Goal: Information Seeking & Learning: Learn about a topic

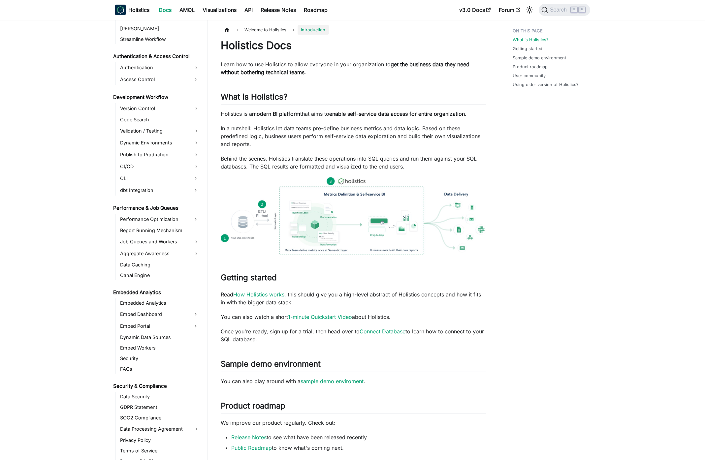
scroll to position [450, 0]
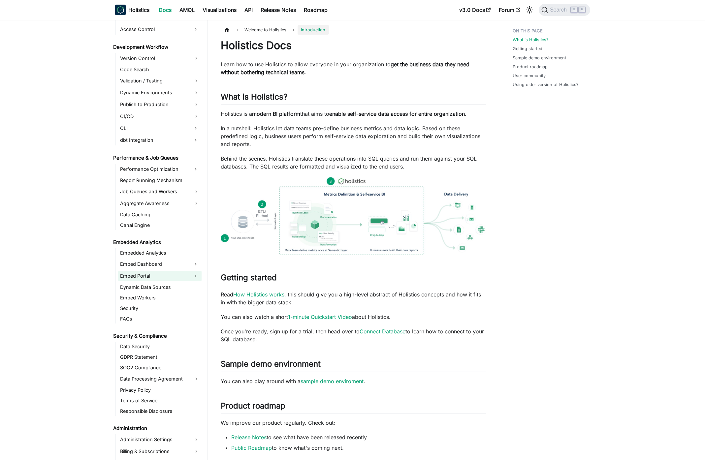
click at [161, 278] on link "Embed Portal" at bounding box center [154, 276] width 72 height 11
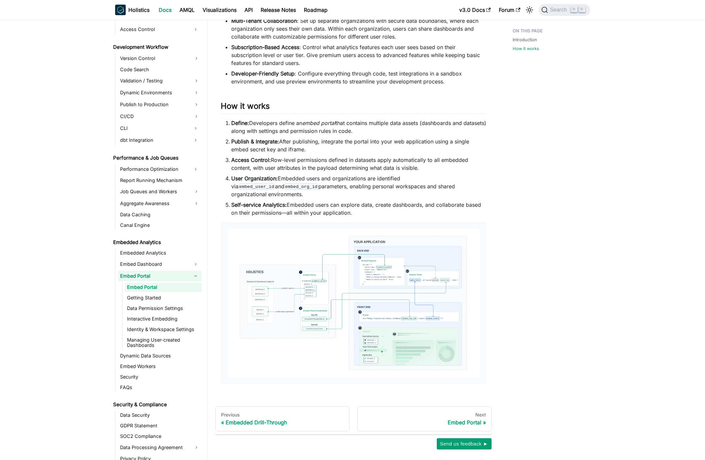
scroll to position [394, 0]
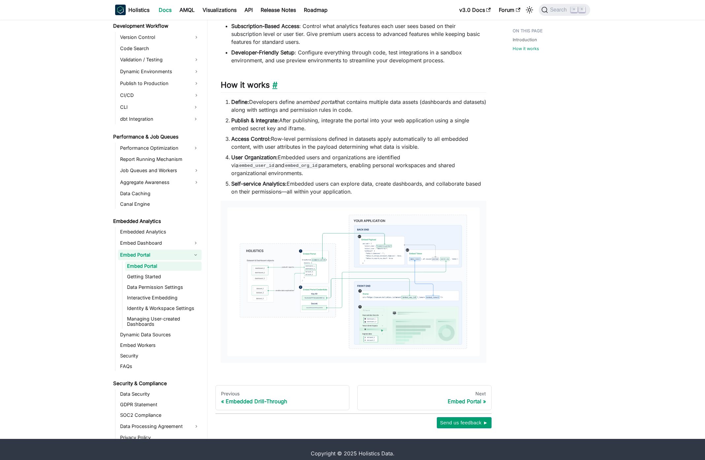
click at [276, 84] on link "​" at bounding box center [274, 85] width 8 height 10
click at [154, 274] on ul "Embed Portal Getting Started Data Permission Settings Interactive Embedding Ide…" at bounding box center [162, 295] width 80 height 67
click at [153, 272] on link "Getting Started" at bounding box center [163, 276] width 77 height 9
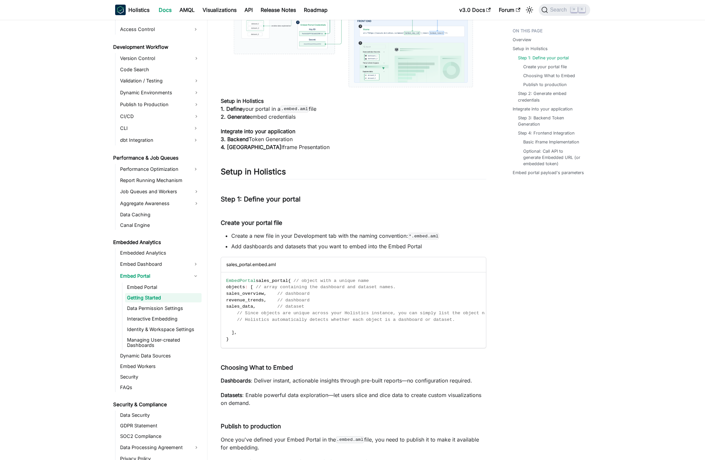
scroll to position [426, 0]
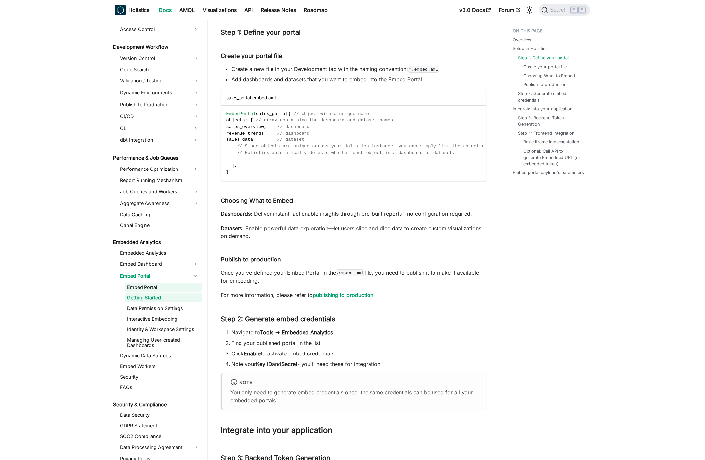
click at [166, 291] on link "Embed Portal" at bounding box center [163, 287] width 77 height 9
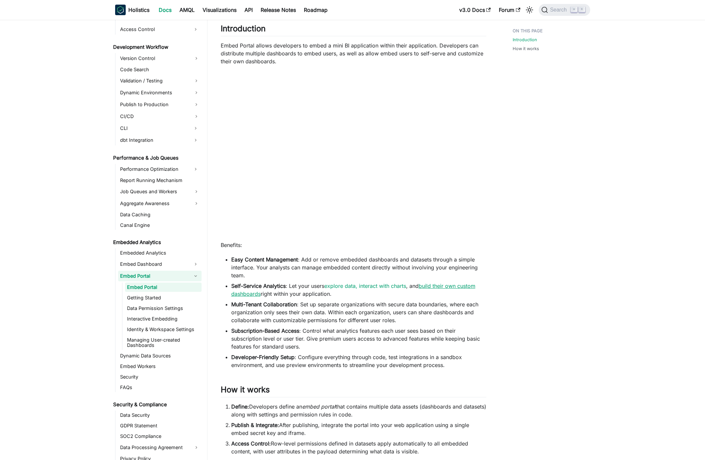
scroll to position [66, 0]
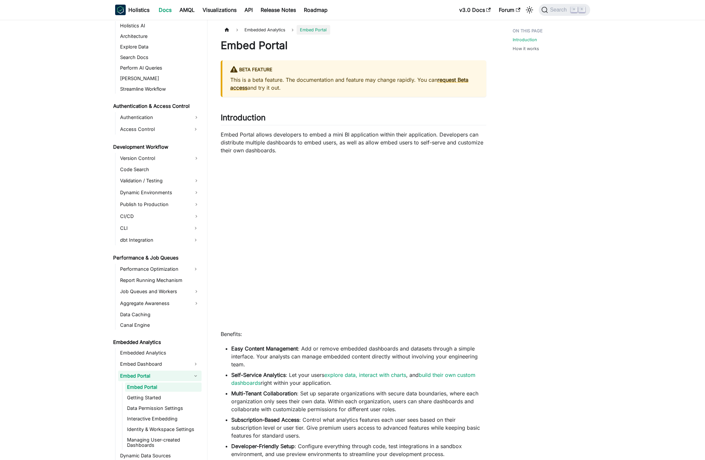
scroll to position [370, 0]
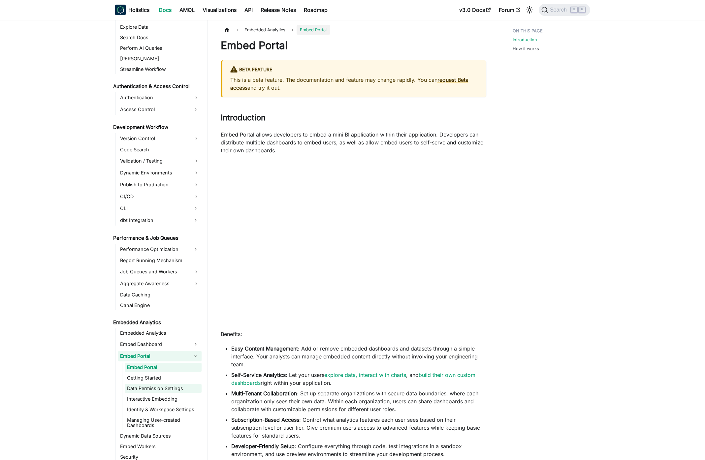
click at [148, 392] on link "Data Permission Settings" at bounding box center [163, 388] width 77 height 9
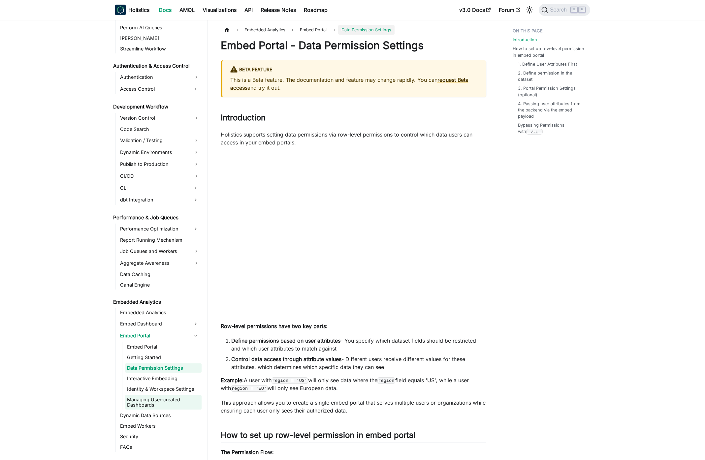
scroll to position [391, 0]
click at [152, 393] on link "Identity & Workspace Settings" at bounding box center [163, 388] width 77 height 9
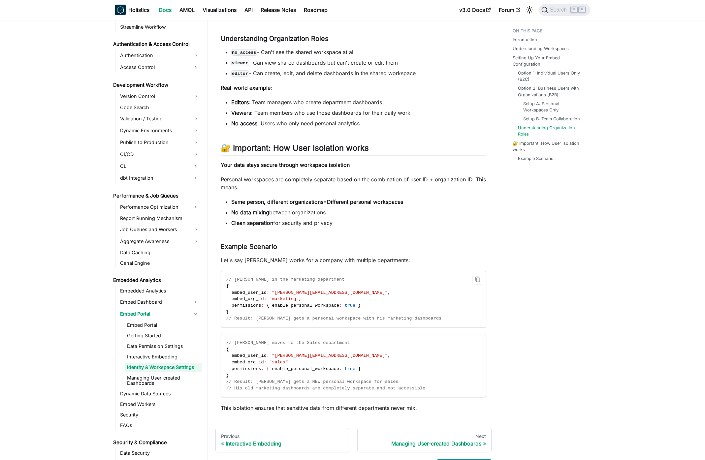
scroll to position [1222, 0]
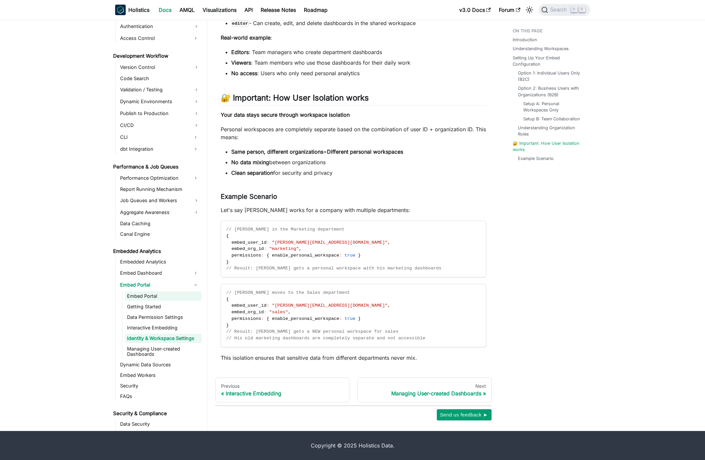
click at [187, 324] on link "Interactive Embedding" at bounding box center [163, 327] width 77 height 9
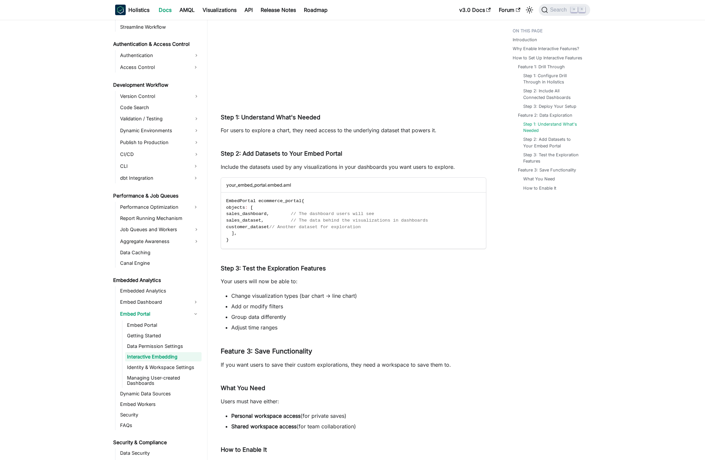
scroll to position [1182, 0]
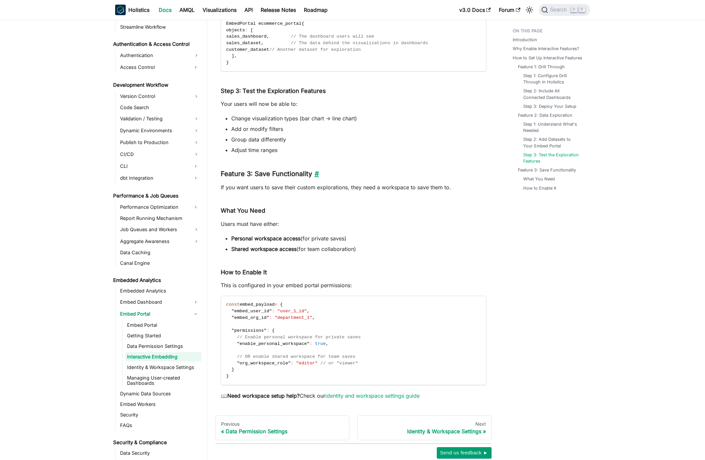
click at [317, 176] on link "​" at bounding box center [315, 174] width 7 height 8
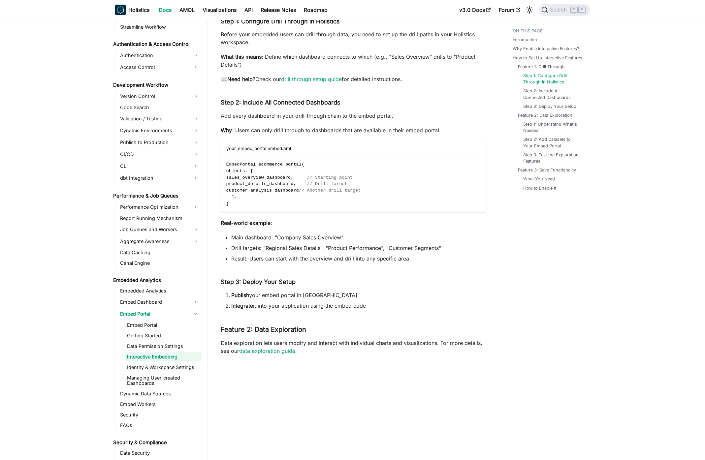
scroll to position [641, 0]
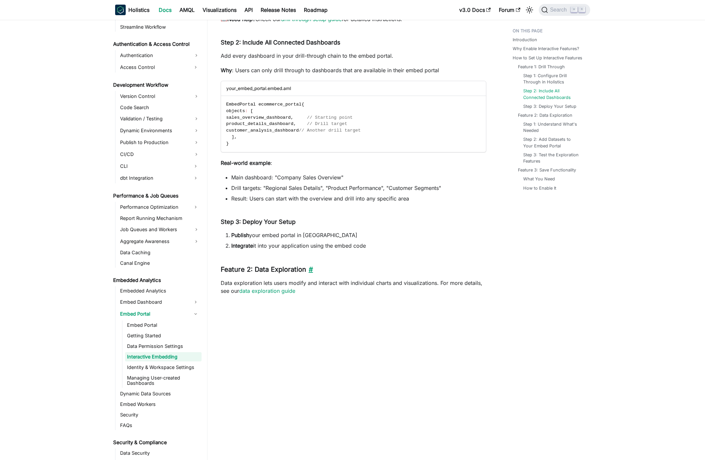
click at [312, 272] on link "​" at bounding box center [309, 270] width 7 height 8
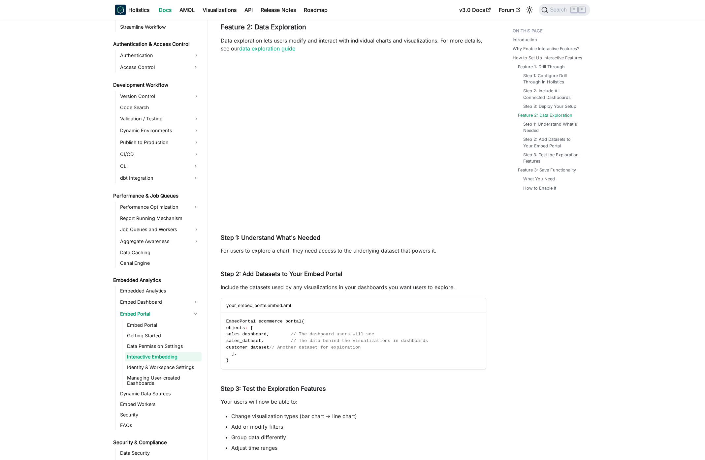
click at [147, 331] on ul "Embed Portal Getting Started Data Permission Settings Interactive Embedding Ide…" at bounding box center [162, 354] width 80 height 67
click at [149, 333] on link "Getting Started" at bounding box center [163, 335] width 77 height 9
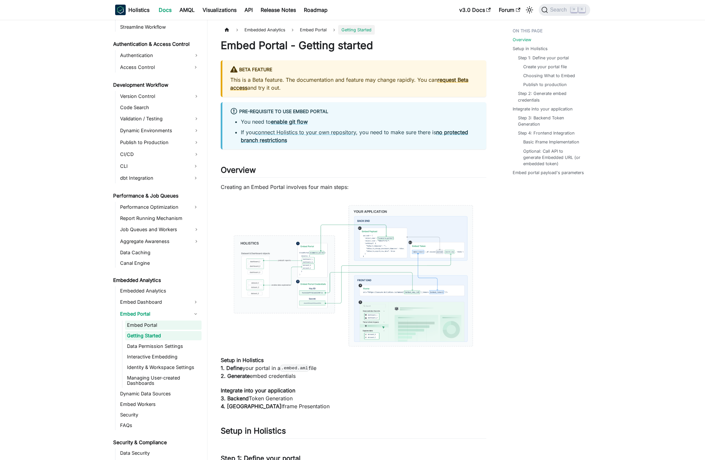
click at [158, 325] on link "Embed Portal" at bounding box center [163, 325] width 77 height 9
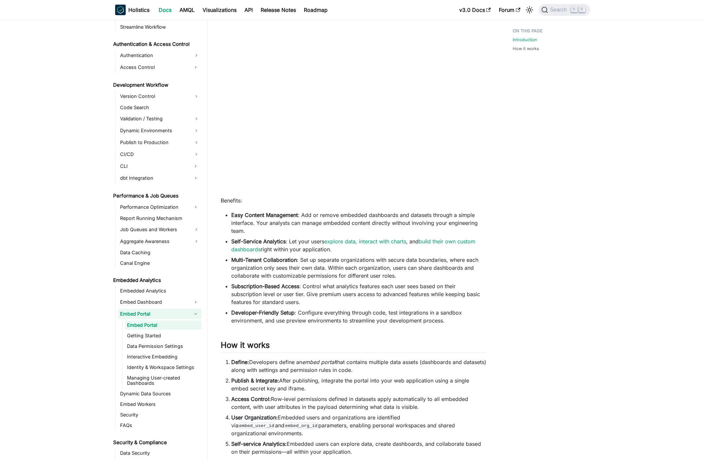
scroll to position [318, 0]
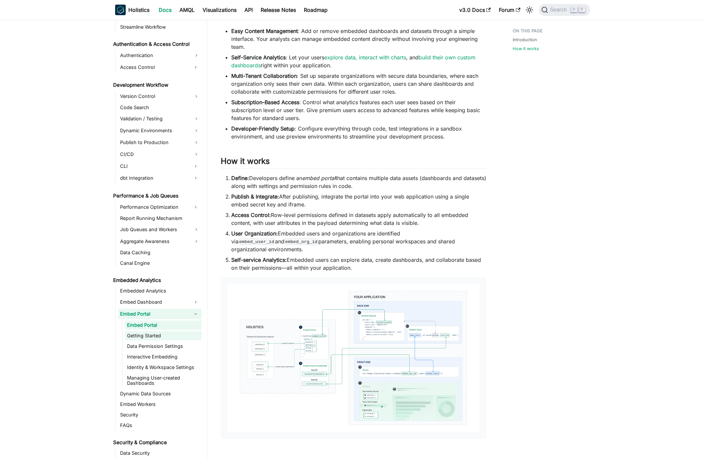
click at [166, 332] on link "Getting Started" at bounding box center [163, 335] width 77 height 9
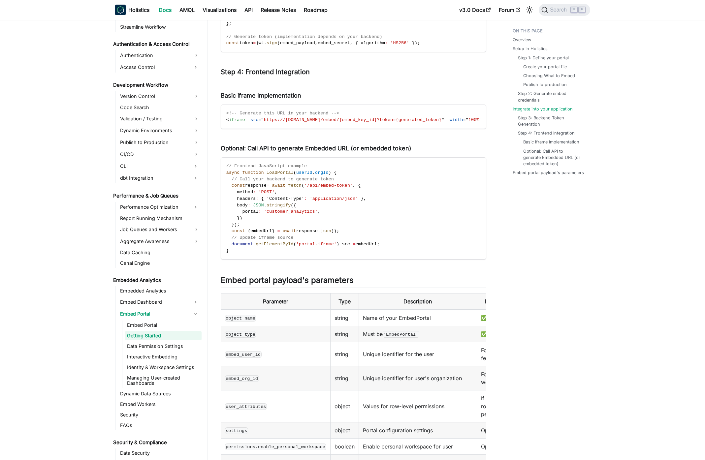
scroll to position [1101, 0]
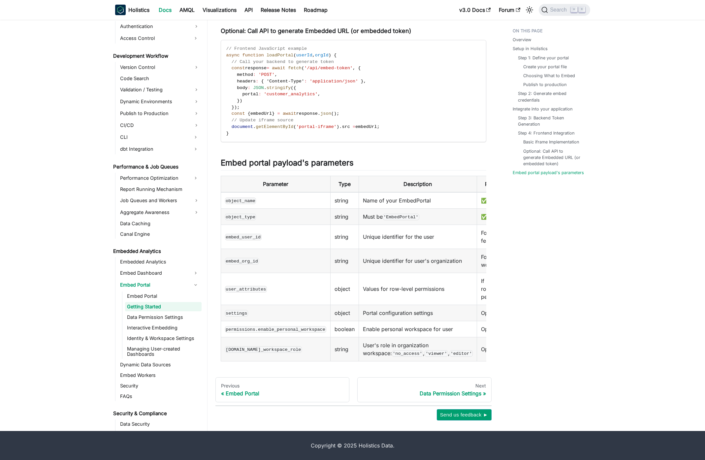
click at [256, 234] on code "embed_user_id" at bounding box center [243, 237] width 37 height 7
copy code "embed_user_id"
click at [277, 326] on code "permissions.enable_personal_workspace" at bounding box center [275, 329] width 101 height 7
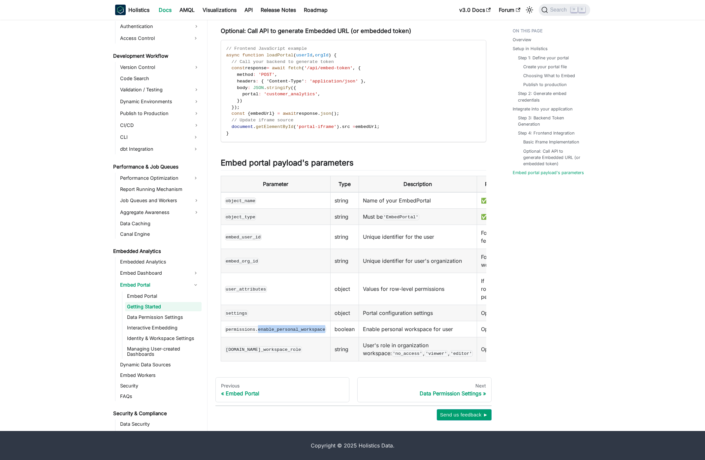
copy code "enable_personal_workspace"
click at [247, 326] on code "permissions.enable_personal_workspace" at bounding box center [275, 329] width 101 height 7
copy code "permissions"
click at [281, 348] on code "permissions.org_workspace_role" at bounding box center [263, 350] width 77 height 7
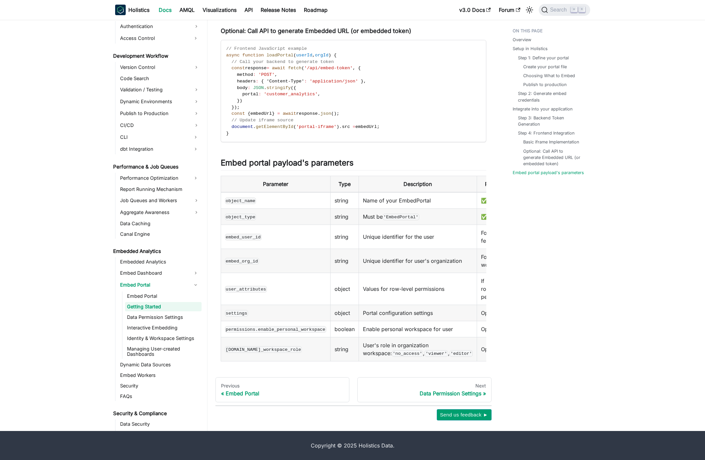
click at [281, 348] on code "permissions.org_workspace_role" at bounding box center [263, 350] width 77 height 7
copy code "permissions.org_workspace_role"
click at [338, 321] on td "boolean" at bounding box center [344, 329] width 28 height 16
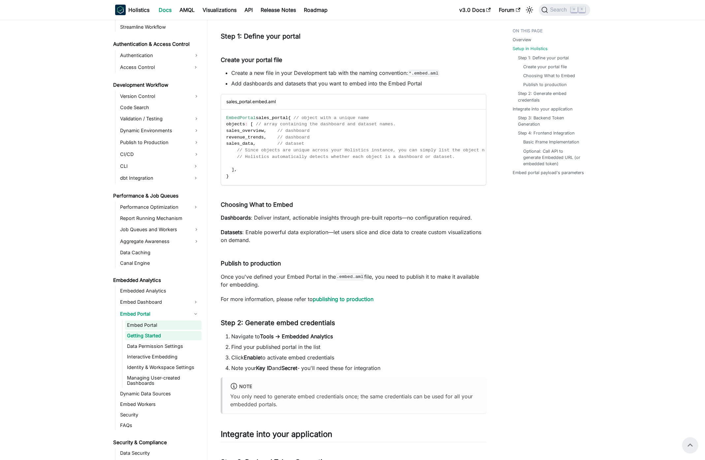
scroll to position [223, 0]
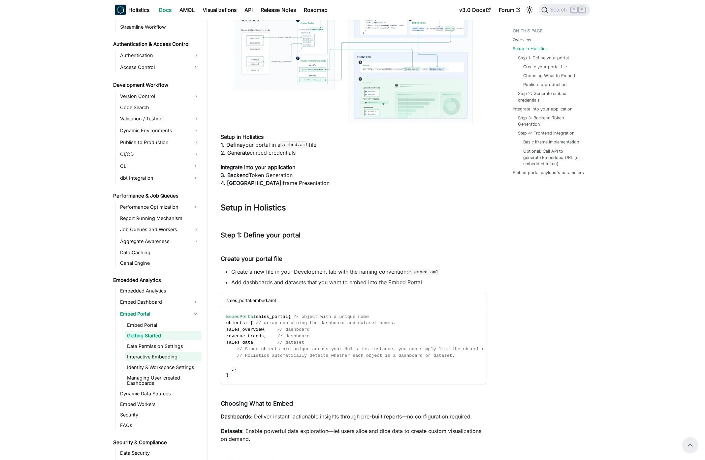
click at [158, 357] on link "Interactive Embedding" at bounding box center [163, 356] width 77 height 9
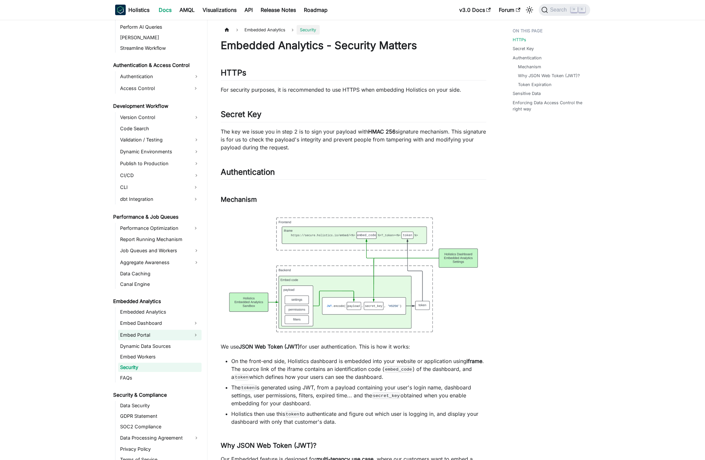
click at [143, 332] on link "Embed Portal" at bounding box center [154, 335] width 72 height 11
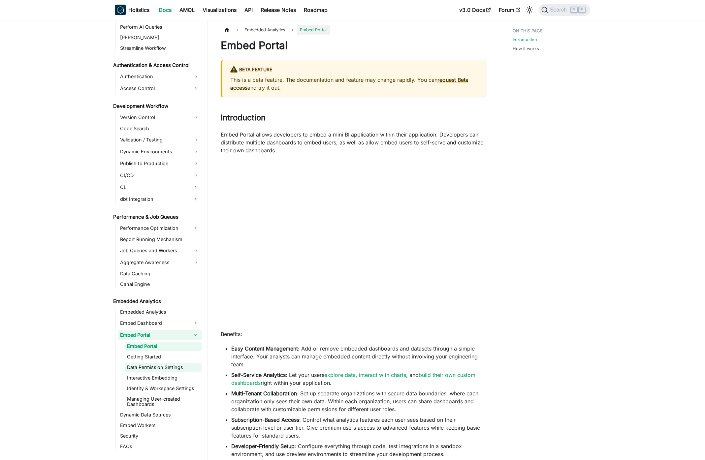
click at [152, 365] on link "Data Permission Settings" at bounding box center [163, 367] width 77 height 9
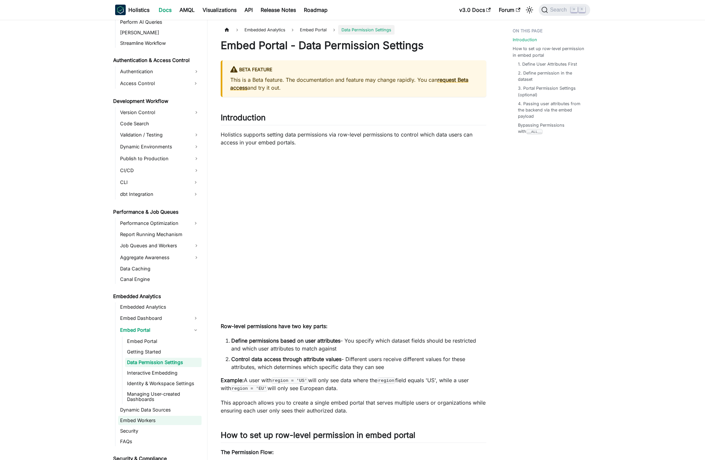
scroll to position [403, 0]
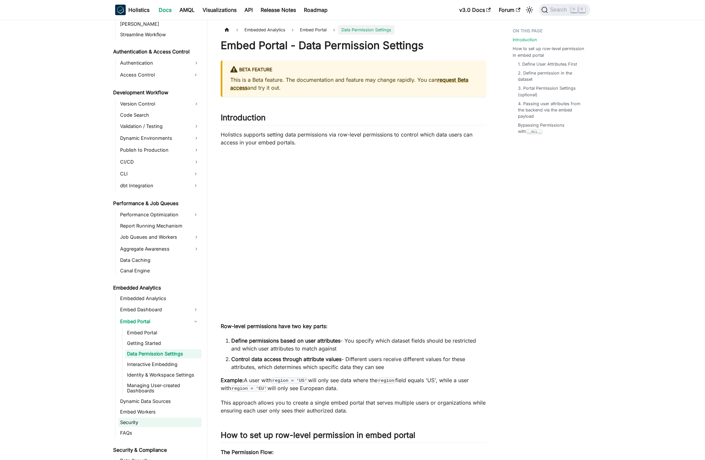
click at [165, 422] on link "Security" at bounding box center [159, 422] width 83 height 9
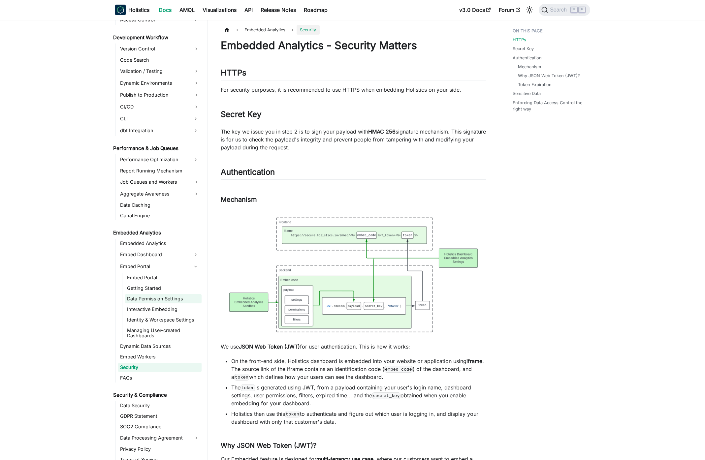
click at [164, 298] on link "Data Permission Settings" at bounding box center [163, 298] width 77 height 9
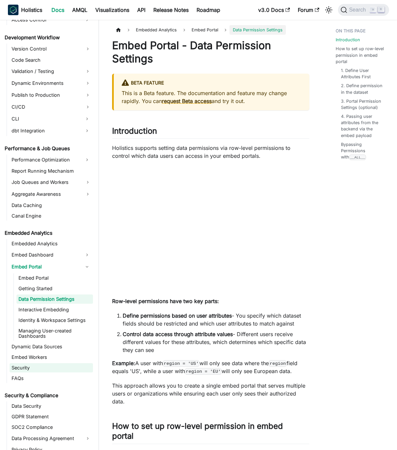
click at [32, 369] on link "Security" at bounding box center [51, 367] width 83 height 9
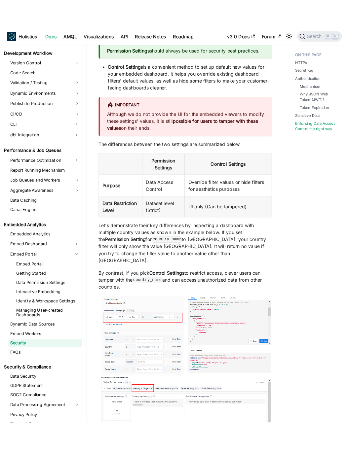
scroll to position [949, 0]
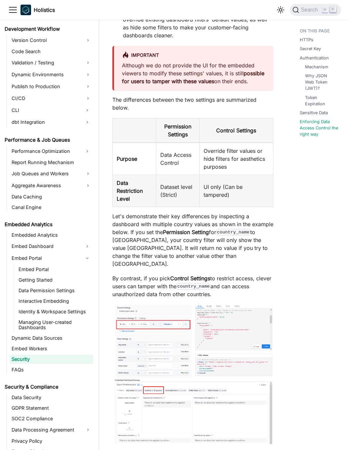
click at [179, 73] on strong "possible for users to tamper with these values" at bounding box center [193, 77] width 142 height 15
click at [174, 61] on div at bounding box center [174, 61] width 0 height 0
click at [180, 78] on p "Although we do not provide the UI for the embedded viewers to modify these sett…" at bounding box center [193, 73] width 143 height 24
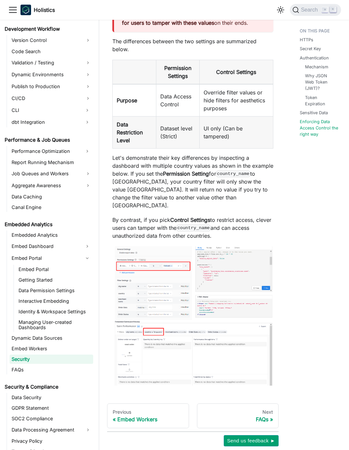
scroll to position [1036, 0]
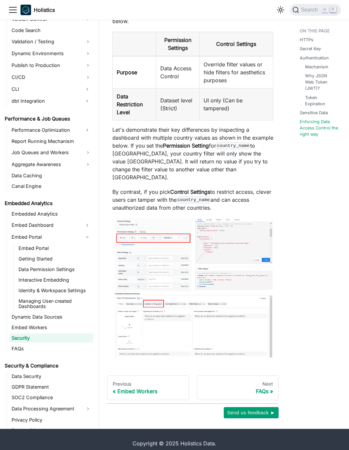
click at [186, 325] on img at bounding box center [192, 287] width 161 height 139
click at [30, 323] on link "Embed Workers" at bounding box center [51, 327] width 83 height 9
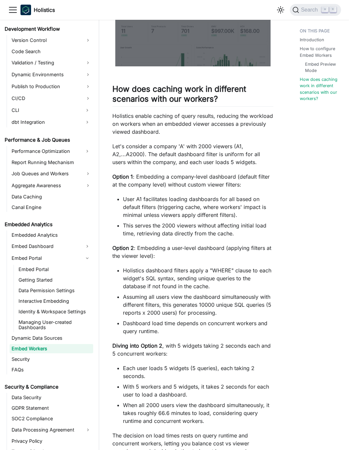
scroll to position [536, 0]
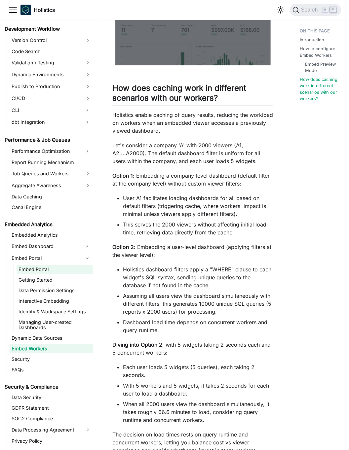
click at [36, 271] on link "Embed Portal" at bounding box center [55, 269] width 77 height 9
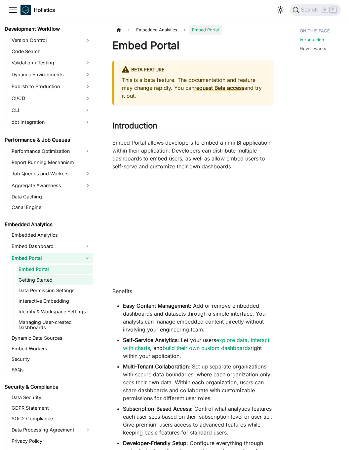
click at [45, 279] on link "Getting Started" at bounding box center [55, 279] width 77 height 9
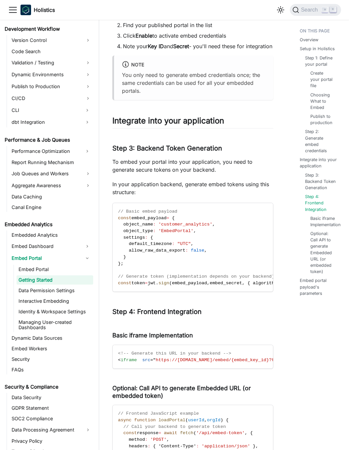
scroll to position [968, 0]
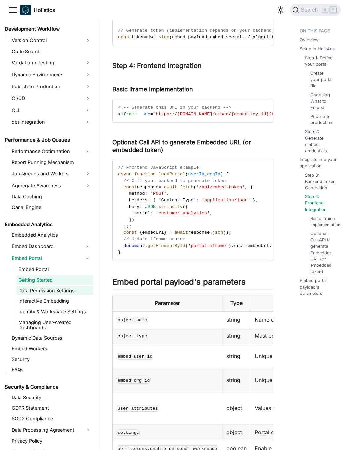
click at [77, 290] on link "Data Permission Settings" at bounding box center [55, 290] width 77 height 9
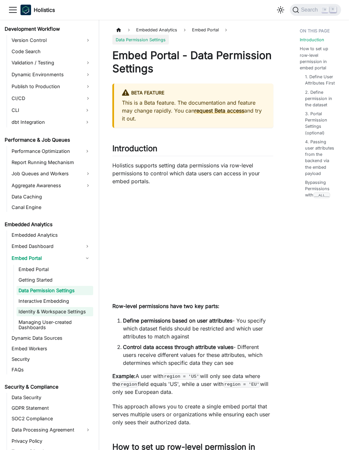
drag, startPoint x: 50, startPoint y: 307, endPoint x: 49, endPoint y: 304, distance: 3.4
click at [50, 307] on link "Identity & Workspace Settings" at bounding box center [55, 311] width 77 height 9
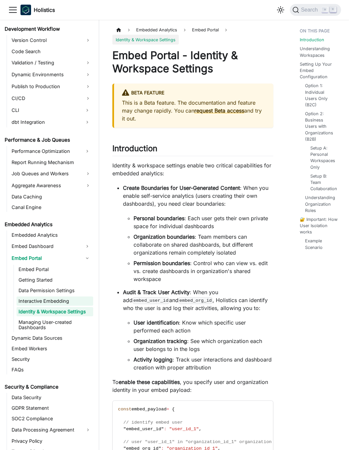
click at [49, 300] on link "Interactive Embedding" at bounding box center [55, 300] width 77 height 9
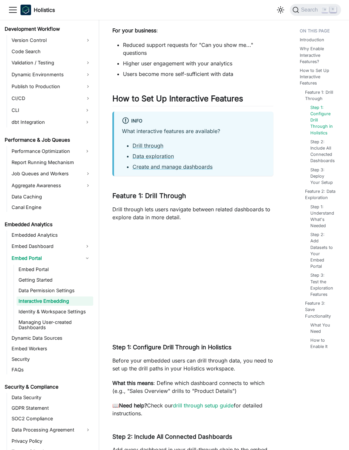
scroll to position [183, 0]
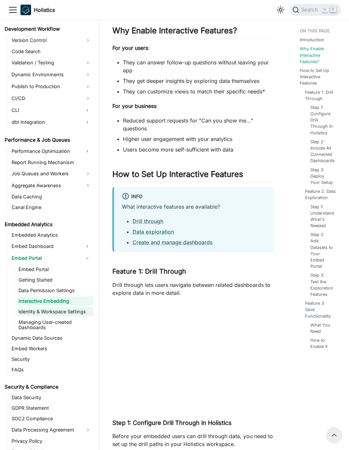
click at [71, 311] on link "Identity & Workspace Settings" at bounding box center [55, 311] width 77 height 9
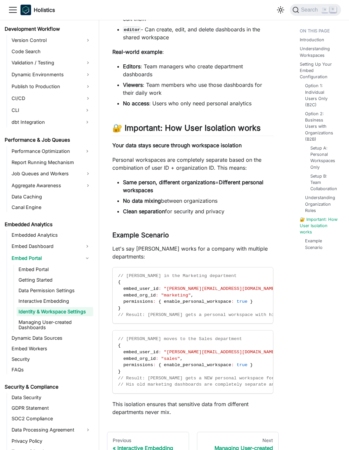
scroll to position [1550, 0]
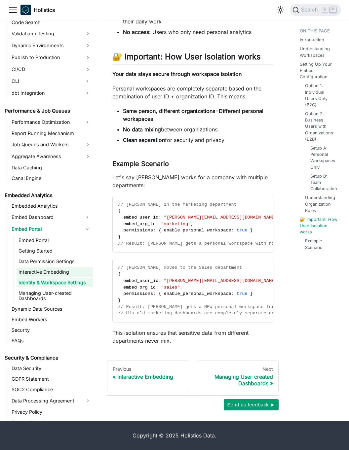
click at [57, 298] on link "Managing User-created Dashboards" at bounding box center [55, 295] width 77 height 15
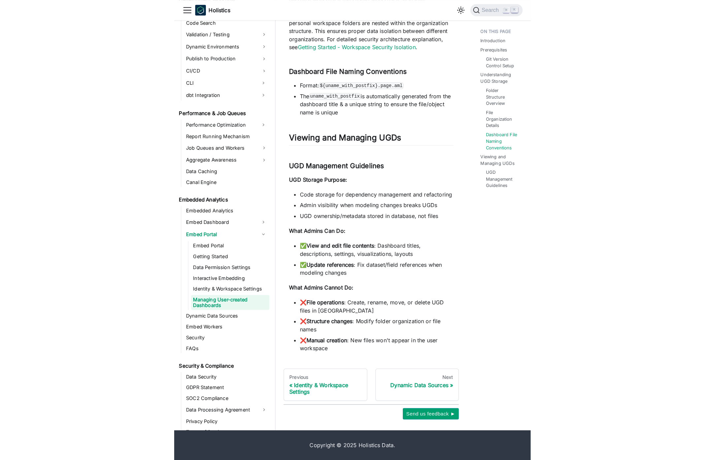
scroll to position [535, 0]
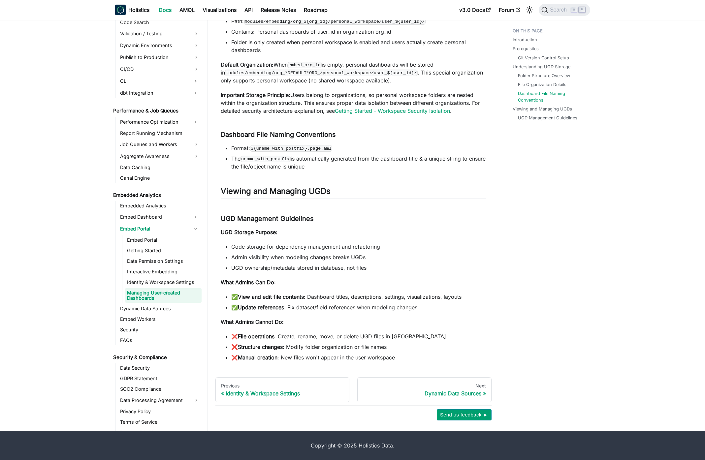
click at [432, 356] on li "❌ Manual creation : New files won't appear in the user workspace" at bounding box center [358, 358] width 255 height 8
click at [357, 282] on p "What Admins Can Do:" at bounding box center [354, 283] width 266 height 8
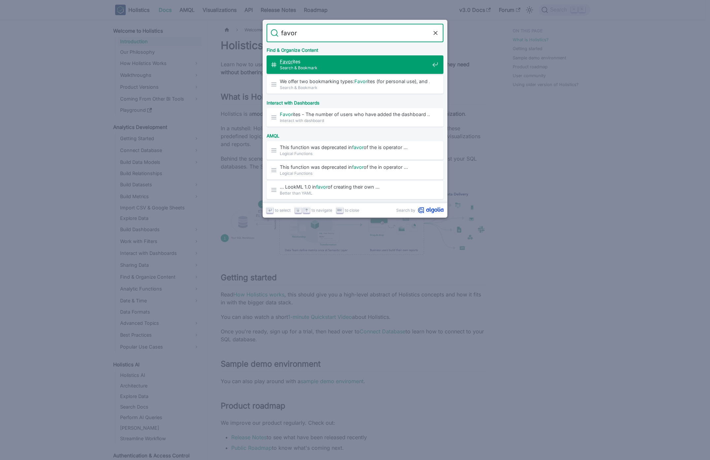
type input "favori"
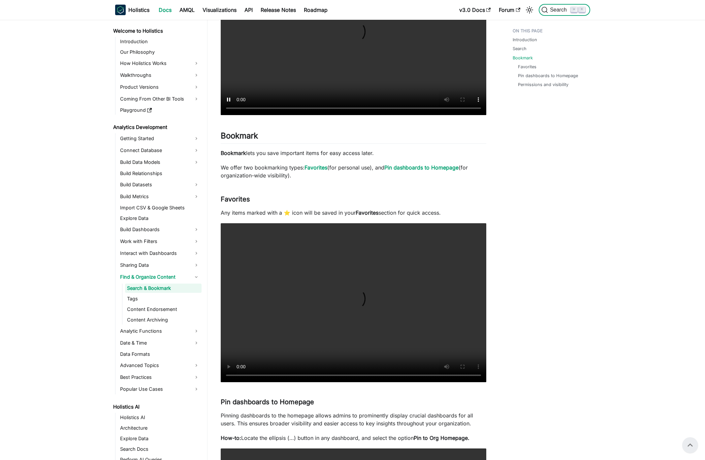
scroll to position [171, 0]
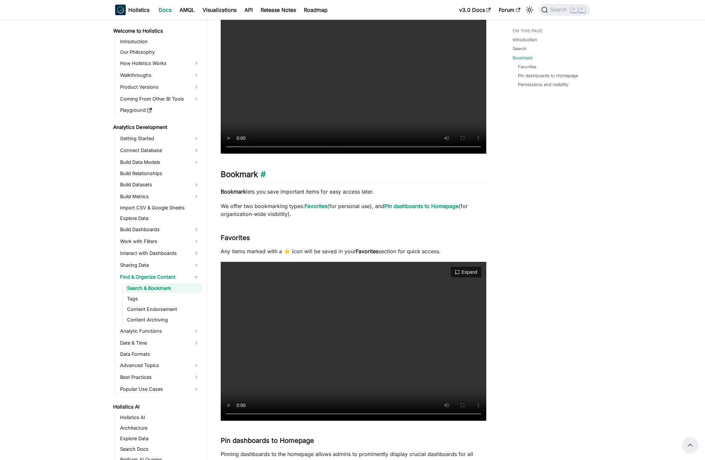
click at [264, 174] on link "​" at bounding box center [262, 175] width 8 height 10
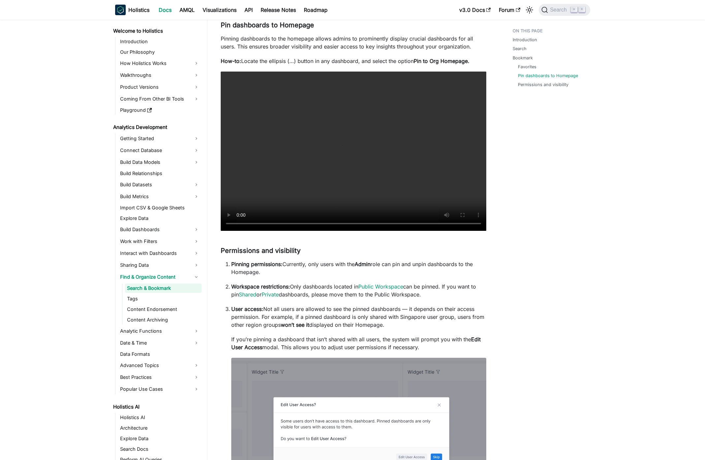
scroll to position [662, 0]
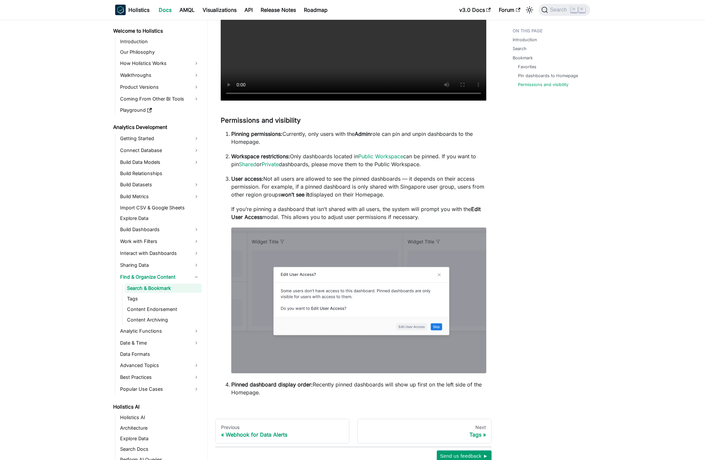
scroll to position [759, 0]
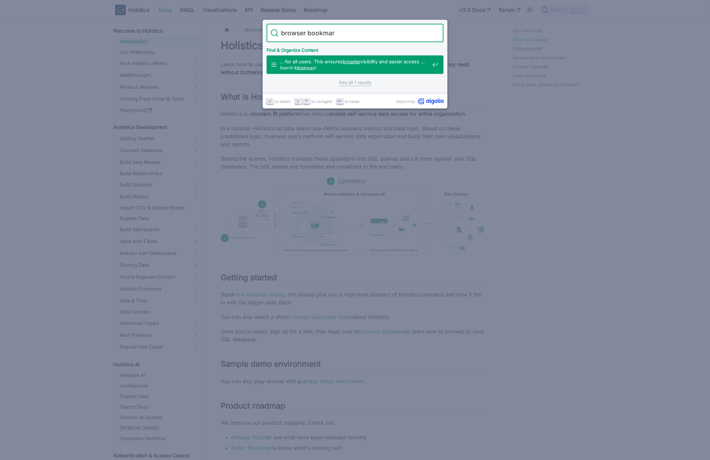
type input "browser bookmark"
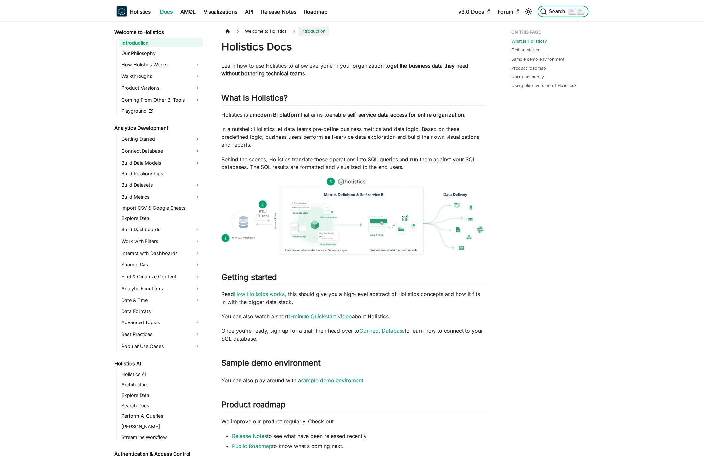
scroll to position [585, 0]
